Goal: Task Accomplishment & Management: Use online tool/utility

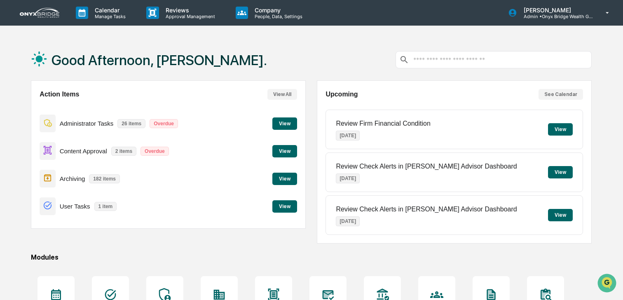
click at [282, 150] on button "View" at bounding box center [284, 151] width 25 height 12
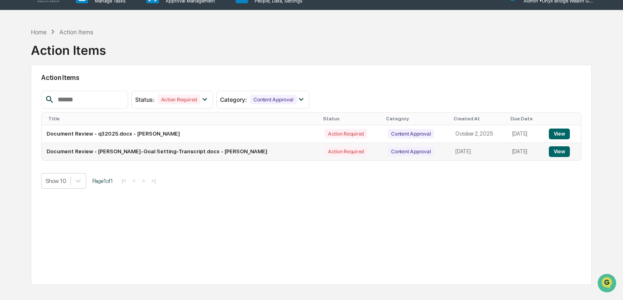
scroll to position [16, 0]
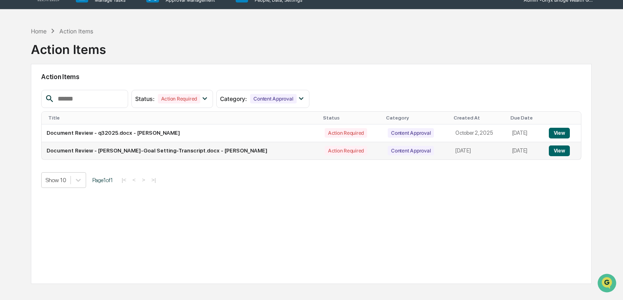
click at [560, 154] on button "View" at bounding box center [559, 150] width 21 height 11
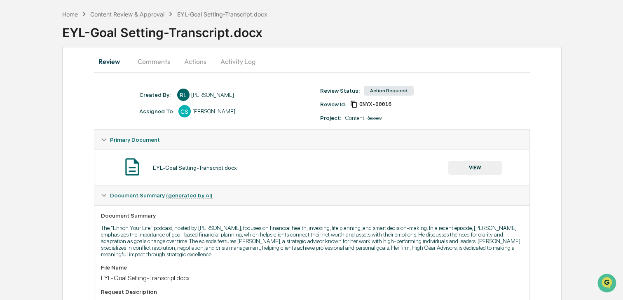
scroll to position [32, 0]
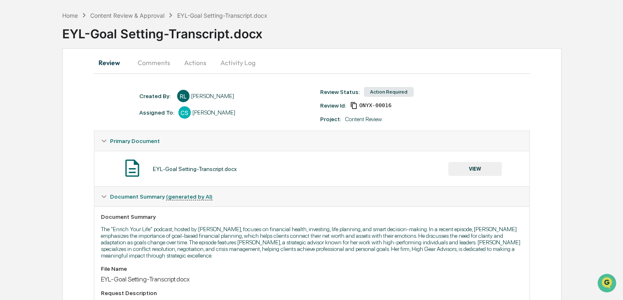
click at [483, 167] on button "VIEW" at bounding box center [475, 169] width 54 height 14
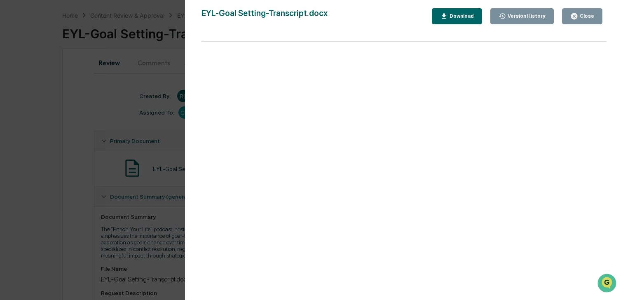
click at [574, 20] on icon "button" at bounding box center [574, 16] width 8 height 8
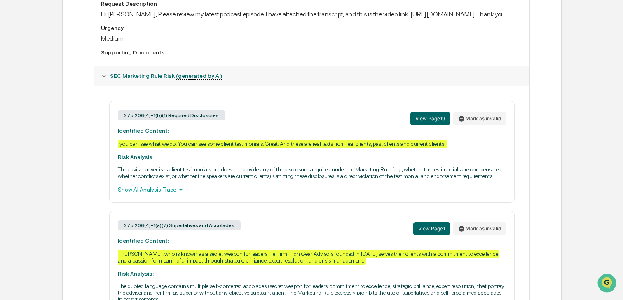
scroll to position [322, 0]
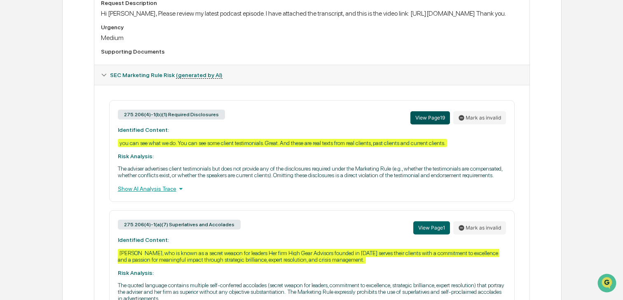
click at [433, 124] on button "View Page 19" at bounding box center [430, 117] width 40 height 13
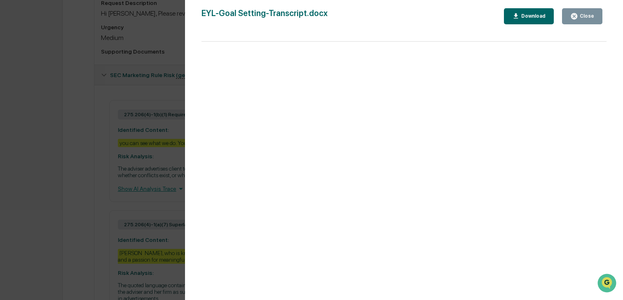
click at [571, 21] on button "Close" at bounding box center [582, 16] width 40 height 16
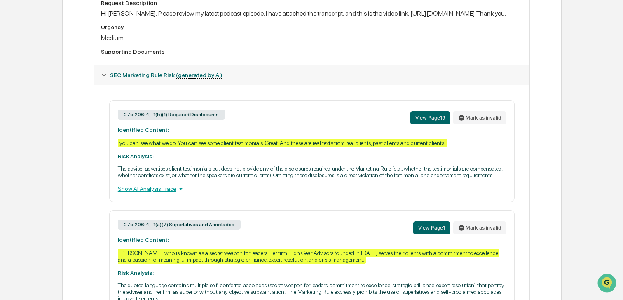
click at [253, 147] on div "you can see what we do. You can see some client testimonials. Great. And these …" at bounding box center [282, 143] width 329 height 8
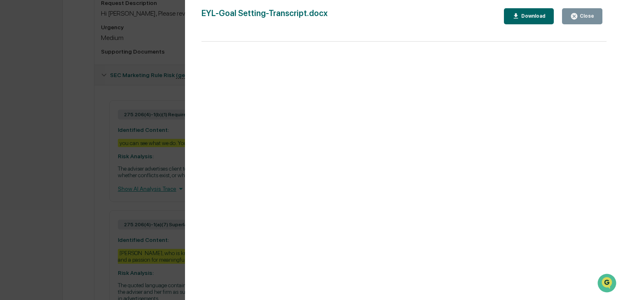
click at [528, 22] on button "Download" at bounding box center [529, 16] width 50 height 16
click at [576, 16] on icon "button" at bounding box center [574, 16] width 6 height 6
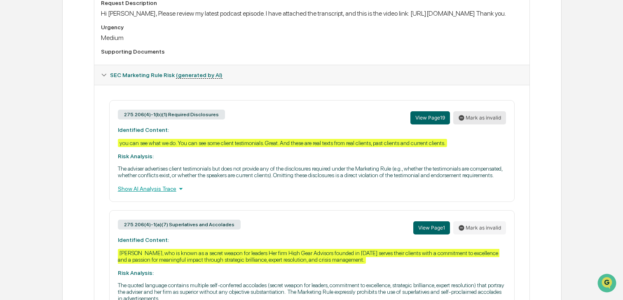
click at [464, 121] on icon at bounding box center [461, 118] width 7 height 7
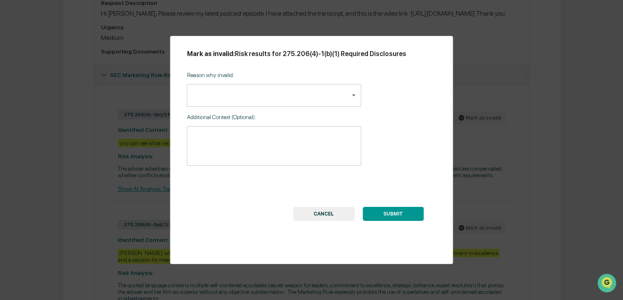
click at [285, 98] on body "Calendar Manage Tasks Reviews Approval Management Company People, Data, Setting…" at bounding box center [311, 140] width 623 height 924
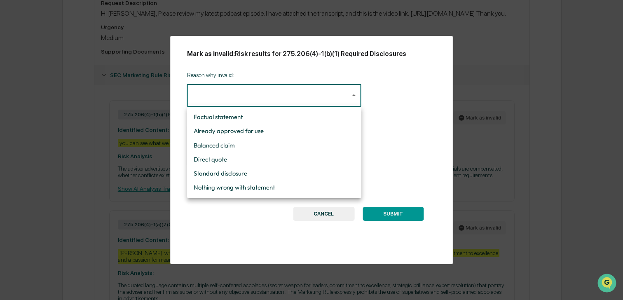
click at [255, 187] on li "Nothing wrong with statement" at bounding box center [274, 187] width 174 height 14
type input "**********"
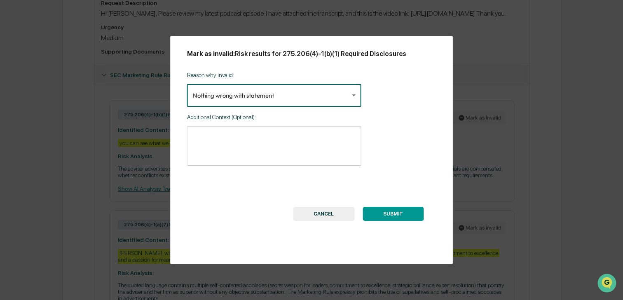
click at [254, 143] on textarea at bounding box center [274, 146] width 163 height 26
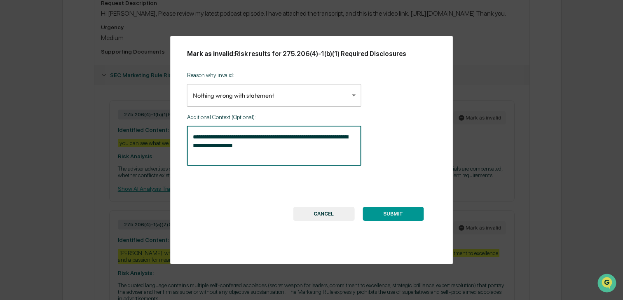
type textarea "**********"
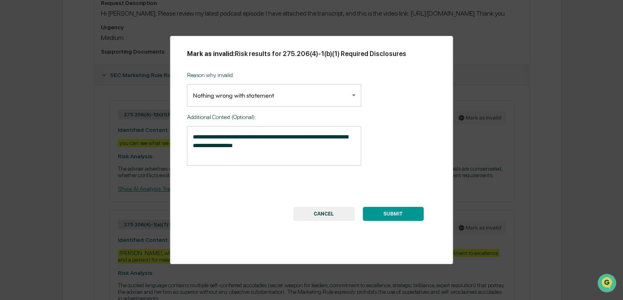
click at [393, 211] on button "SUBMIT" at bounding box center [393, 214] width 61 height 14
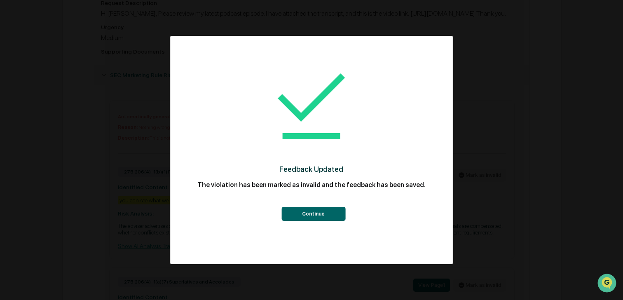
click at [318, 214] on button "Continue" at bounding box center [313, 214] width 64 height 14
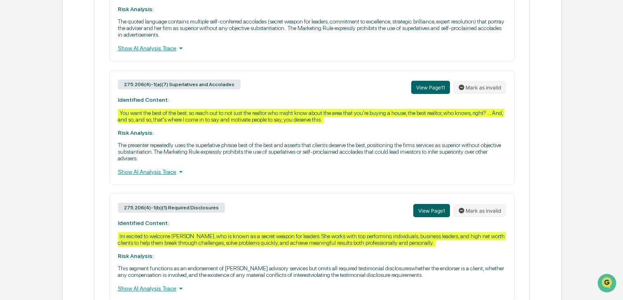
scroll to position [645, 0]
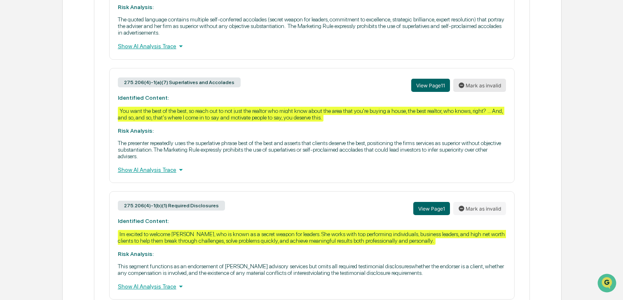
click at [473, 92] on button "Mark as invalid" at bounding box center [479, 85] width 53 height 13
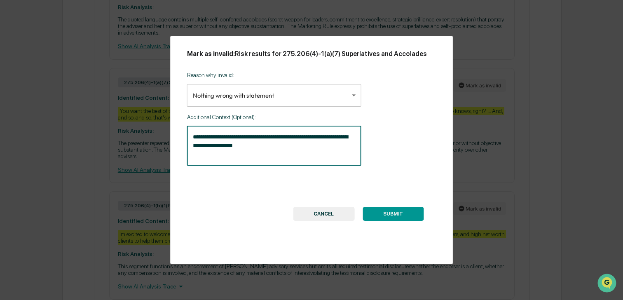
drag, startPoint x: 251, startPoint y: 157, endPoint x: 173, endPoint y: 145, distance: 79.2
click at [173, 145] on div "**********" at bounding box center [311, 150] width 283 height 228
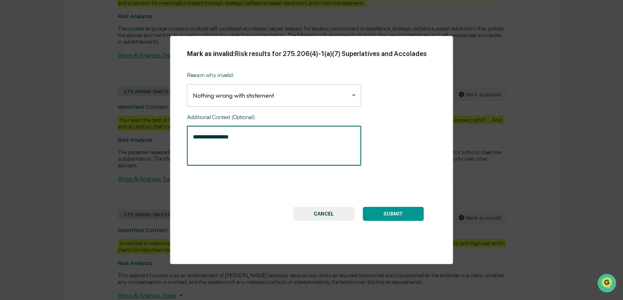
type textarea "**********"
click at [378, 219] on button "SUBMIT" at bounding box center [393, 214] width 61 height 14
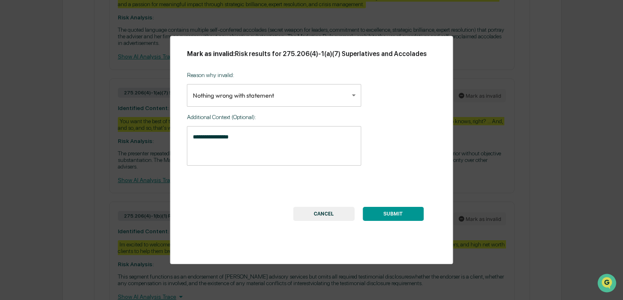
scroll to position [634, 0]
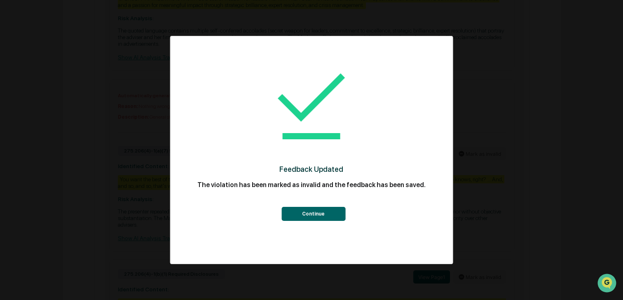
click at [310, 209] on button "Continue" at bounding box center [313, 214] width 64 height 14
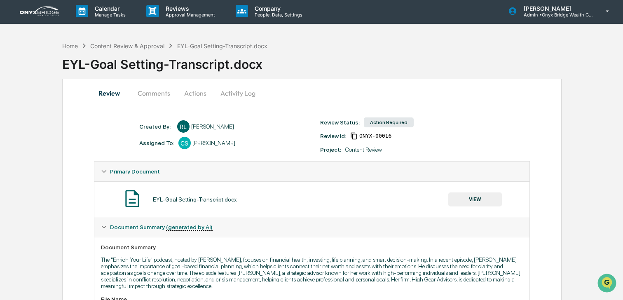
scroll to position [3, 0]
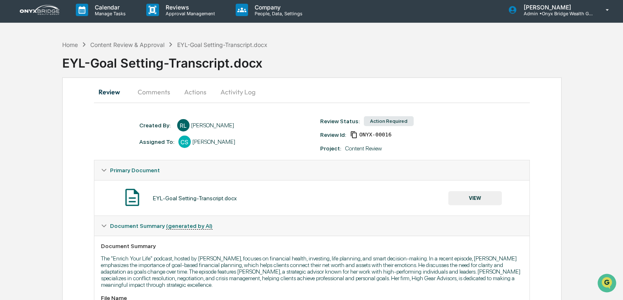
click at [197, 92] on button "Actions" at bounding box center [195, 92] width 37 height 20
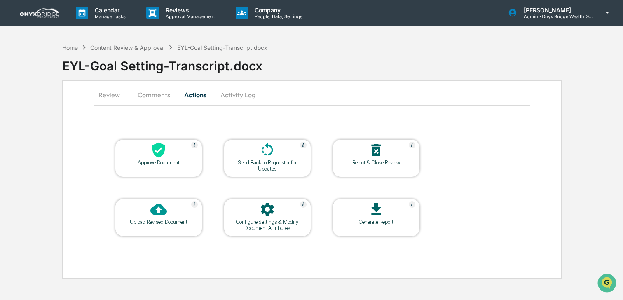
click at [260, 156] on icon at bounding box center [267, 150] width 16 height 16
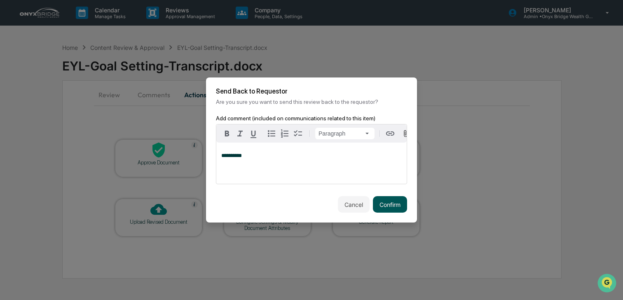
click at [395, 201] on button "Confirm" at bounding box center [390, 204] width 34 height 16
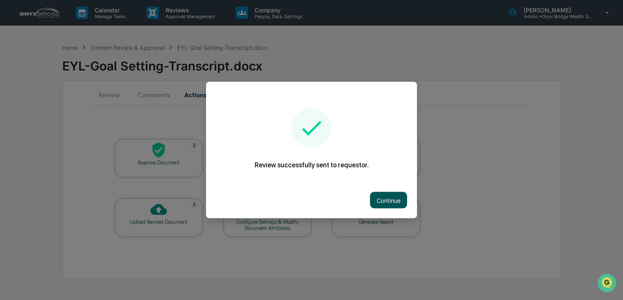
click at [386, 201] on button "Continue" at bounding box center [388, 200] width 37 height 16
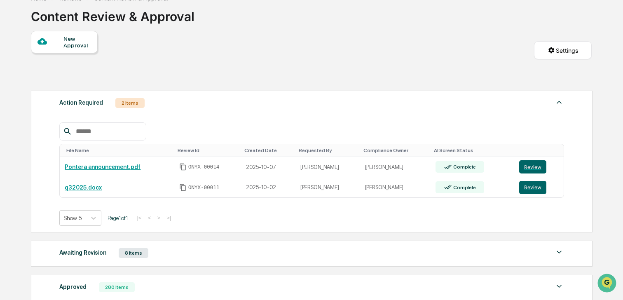
scroll to position [53, 0]
